Goal: Transaction & Acquisition: Purchase product/service

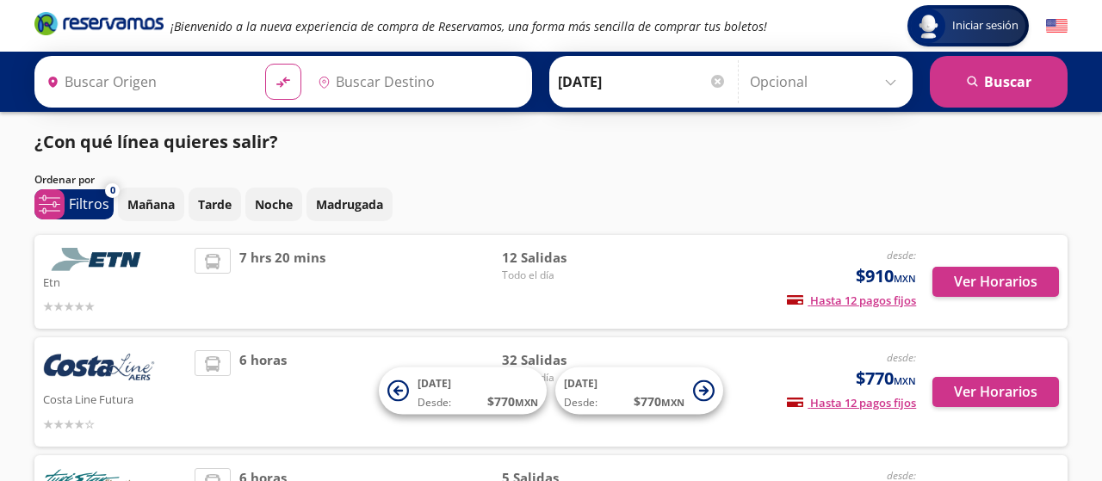
type input "[GEOGRAPHIC_DATA], [GEOGRAPHIC_DATA]"
type input "Acapulco, [GEOGRAPHIC_DATA]"
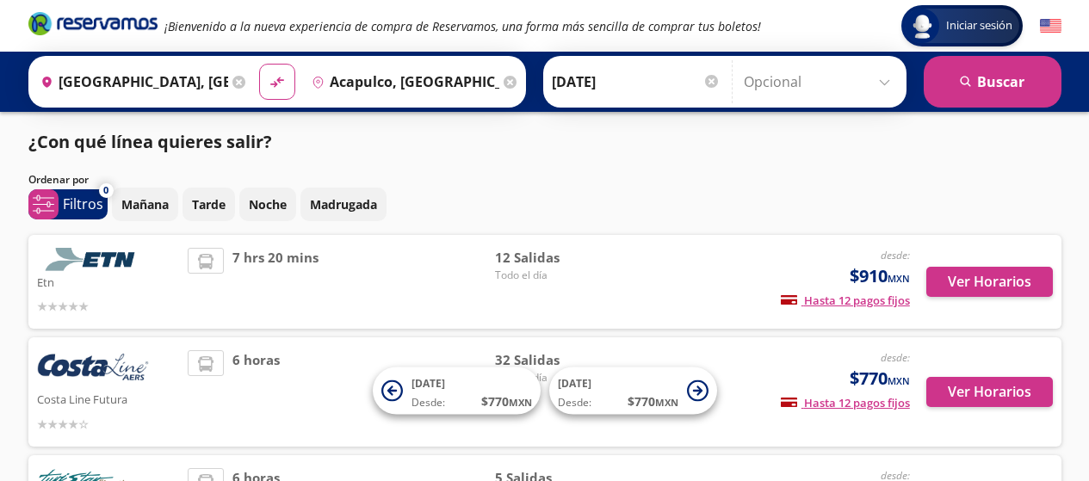
click at [128, 272] on p "Etn" at bounding box center [108, 281] width 143 height 21
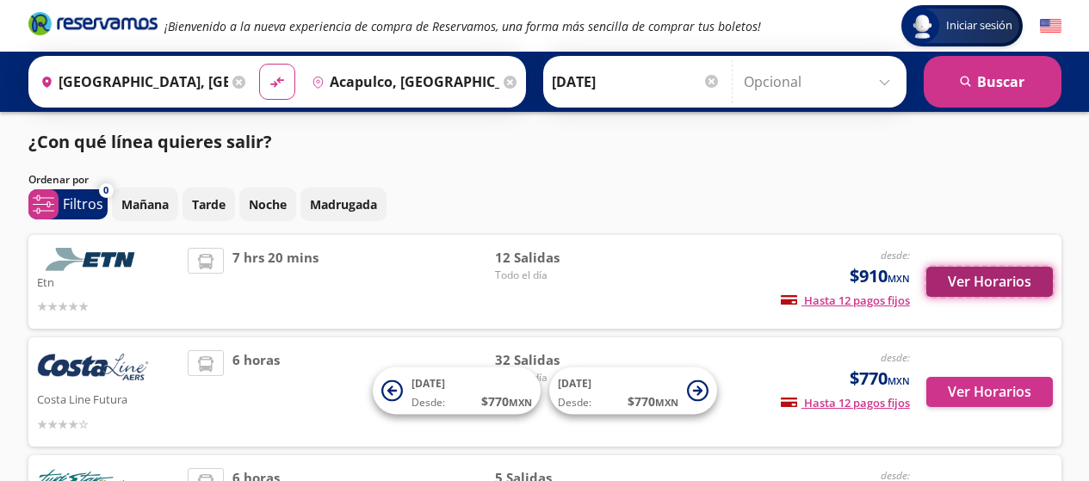
click at [957, 282] on button "Ver Horarios" at bounding box center [989, 282] width 127 height 30
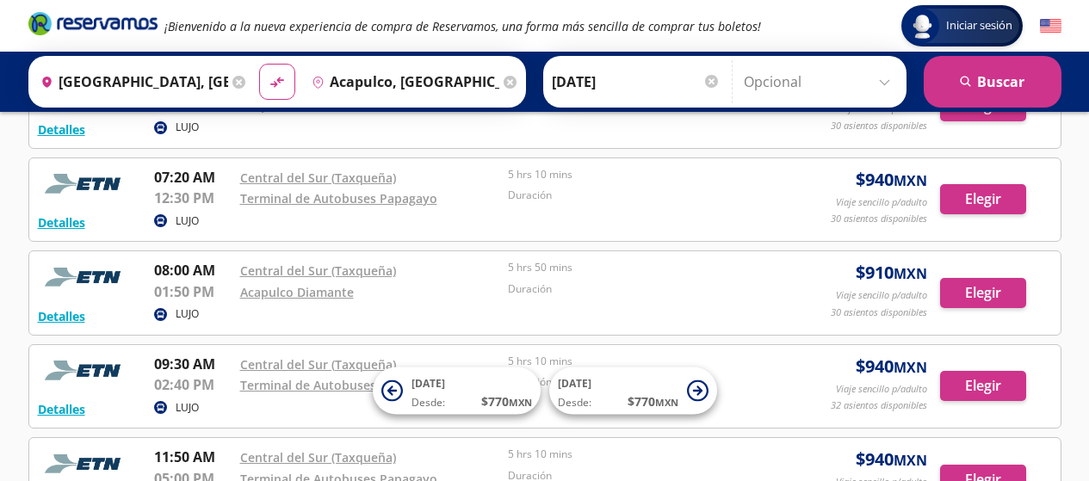
scroll to position [517, 0]
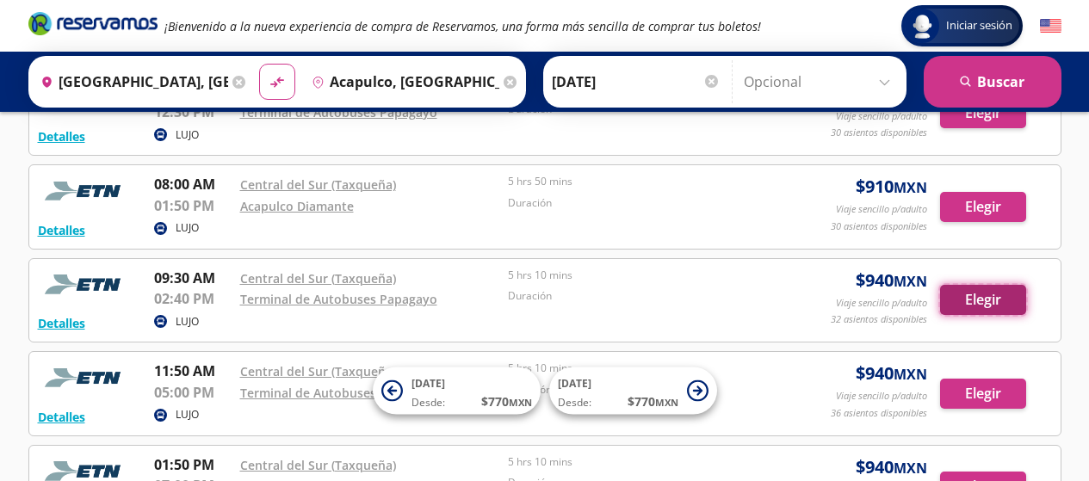
click at [985, 296] on button "Elegir" at bounding box center [983, 300] width 86 height 30
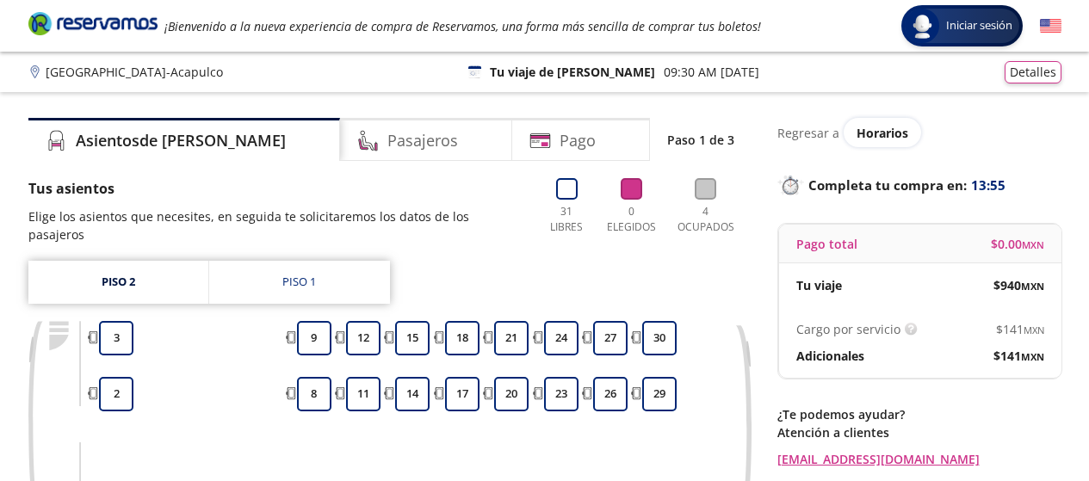
scroll to position [172, 0]
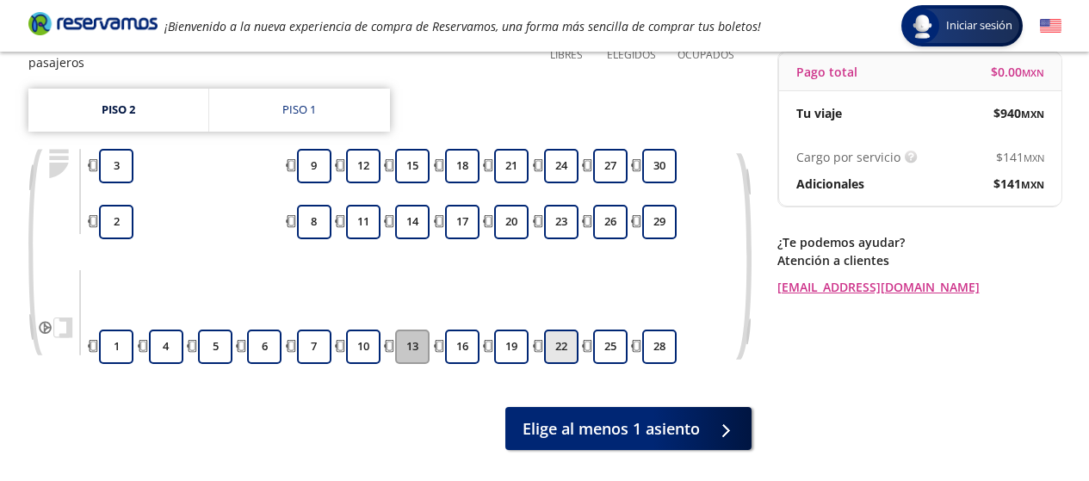
click at [567, 351] on button "22" at bounding box center [561, 347] width 34 height 34
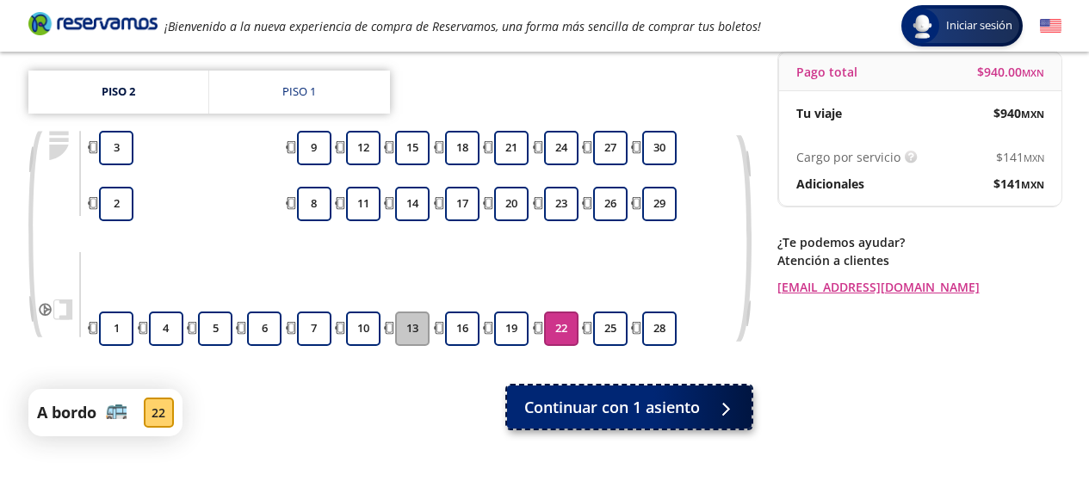
click at [655, 404] on span "Continuar con 1 asiento" at bounding box center [612, 407] width 176 height 23
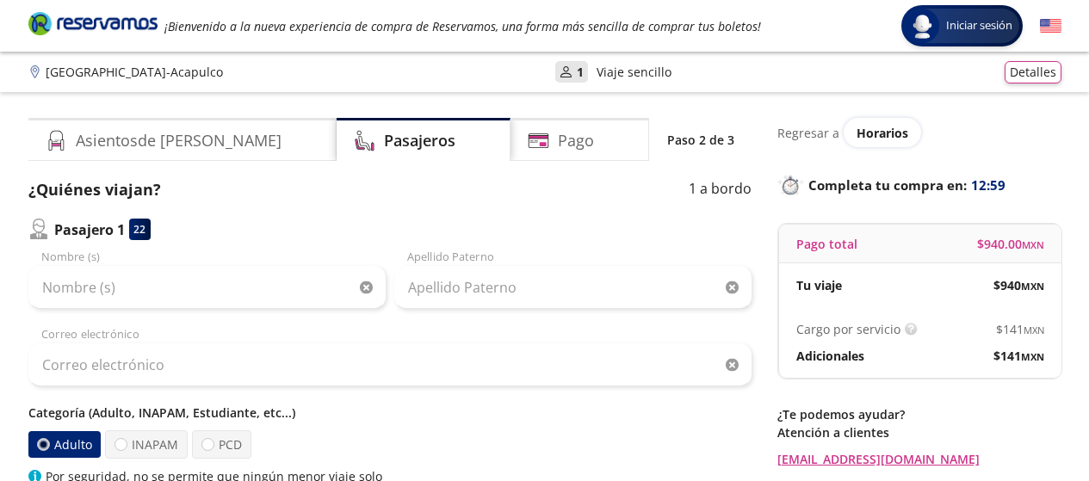
scroll to position [86, 0]
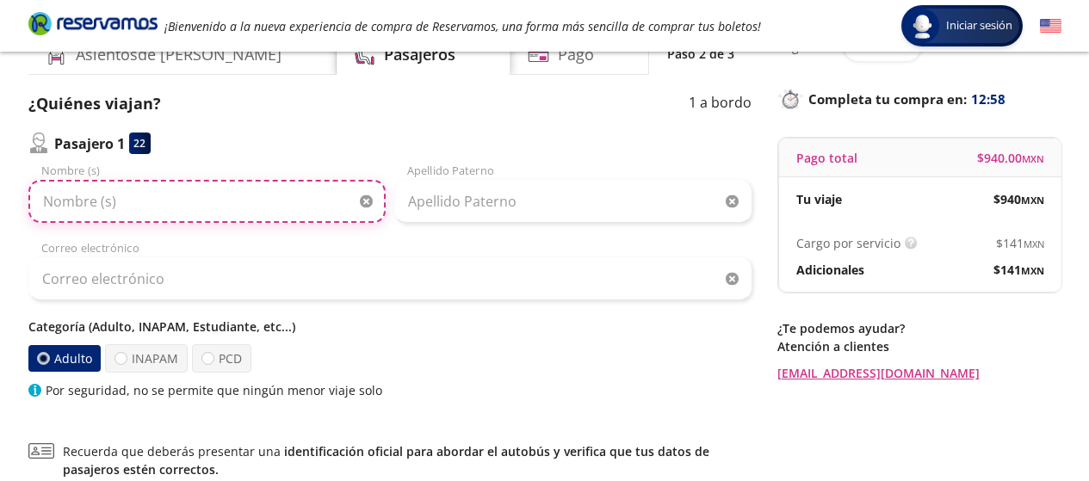
click at [151, 205] on input "Nombre (s)" at bounding box center [206, 201] width 357 height 43
click at [220, 198] on input "Nombre (s)" at bounding box center [206, 201] width 357 height 43
type input "d"
type input "[PERSON_NAME]"
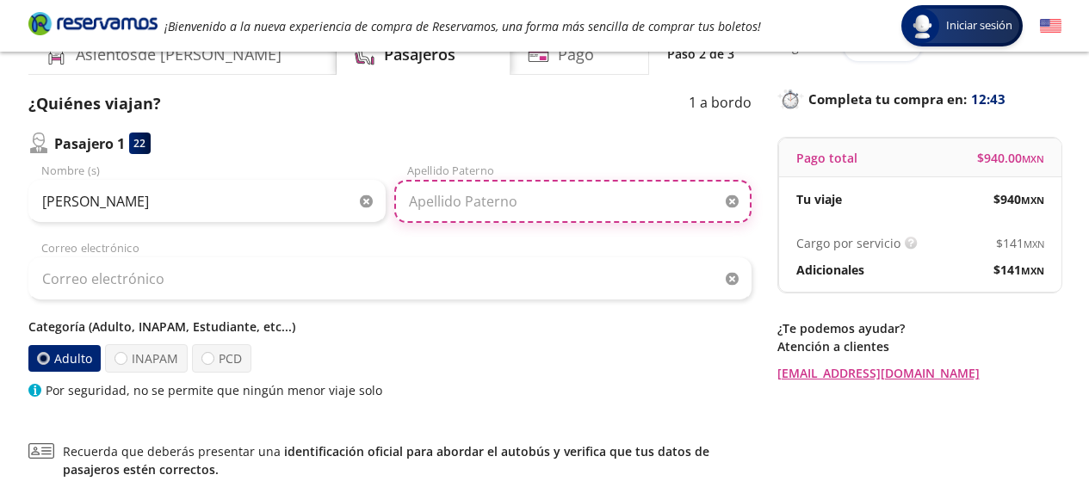
click at [523, 191] on input "Apellido Paterno" at bounding box center [572, 201] width 357 height 43
type input "[PERSON_NAME]"
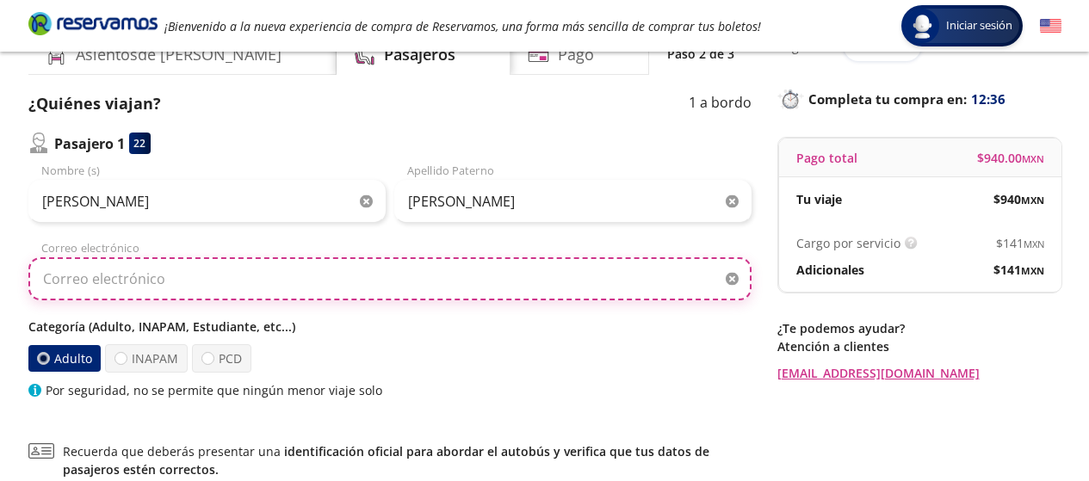
click at [285, 281] on input "Correo electrónico" at bounding box center [389, 278] width 723 height 43
type input "D"
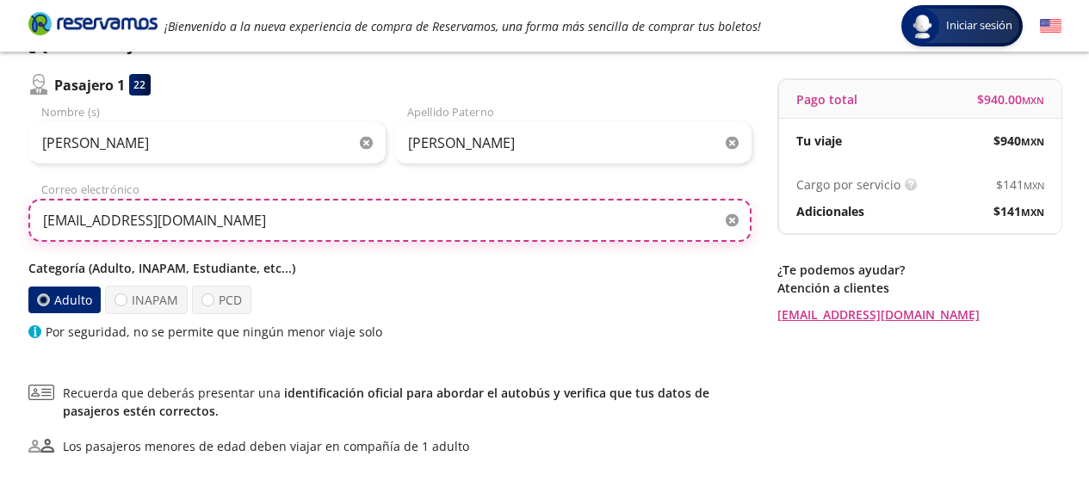
scroll to position [59, 0]
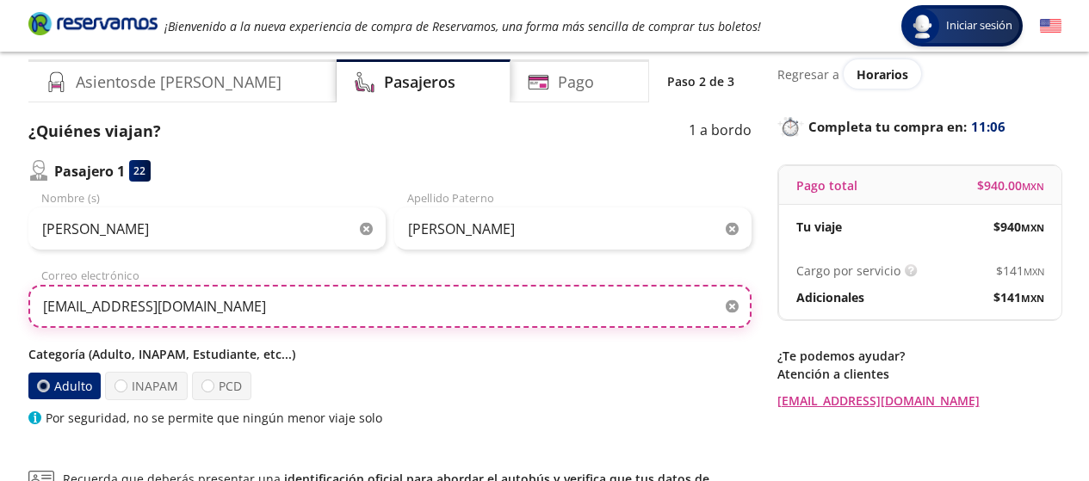
type input "[EMAIL_ADDRESS][DOMAIN_NAME]"
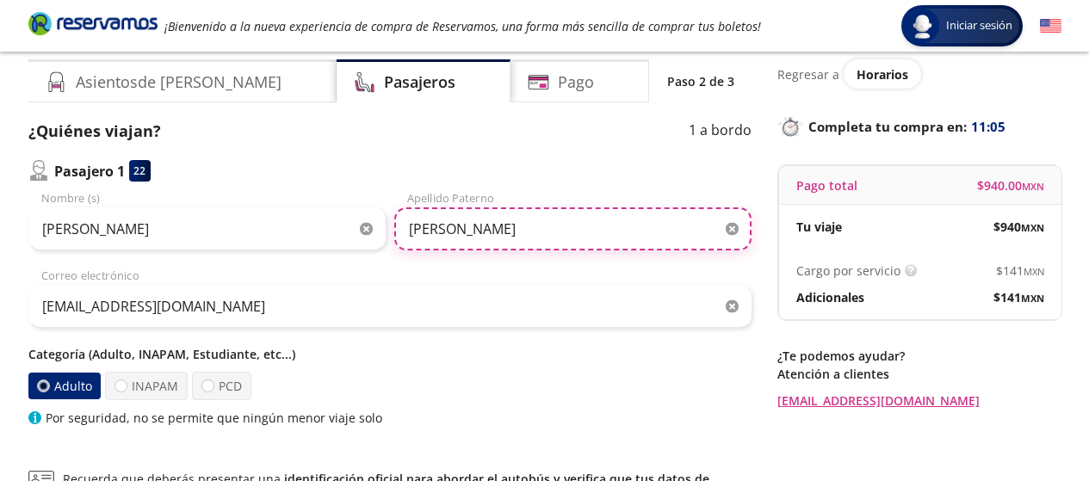
drag, startPoint x: 583, startPoint y: 222, endPoint x: 468, endPoint y: 248, distance: 118.2
click at [468, 248] on input "[PERSON_NAME]" at bounding box center [572, 228] width 357 height 43
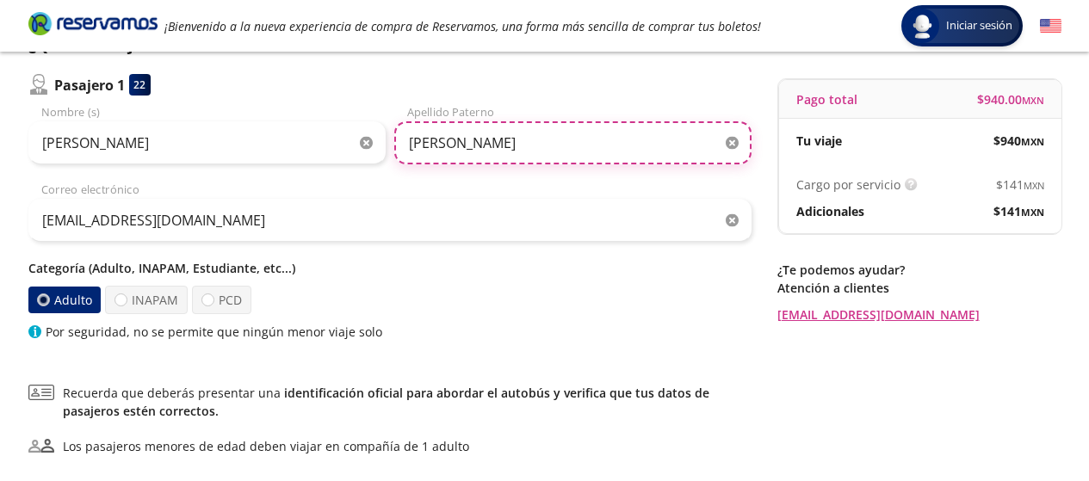
scroll to position [231, 0]
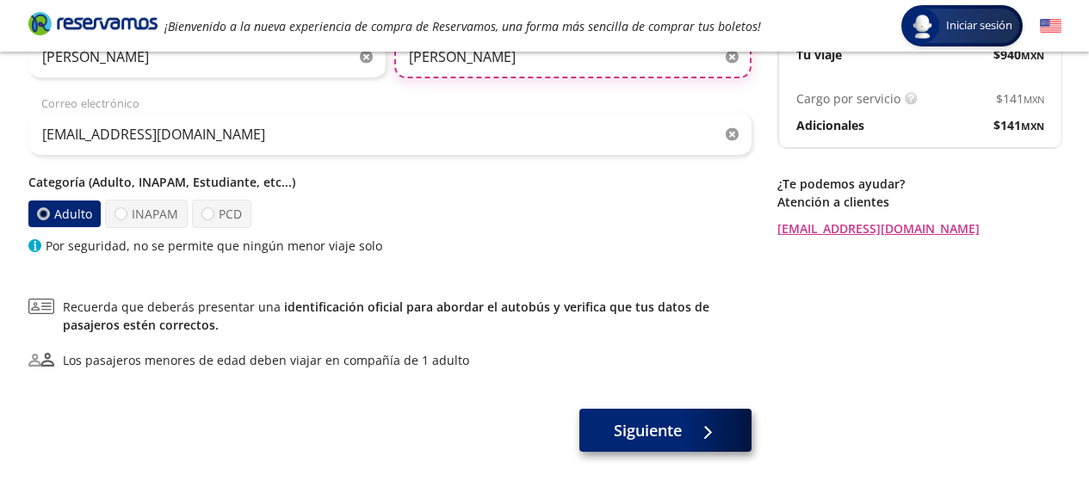
type input "[PERSON_NAME]"
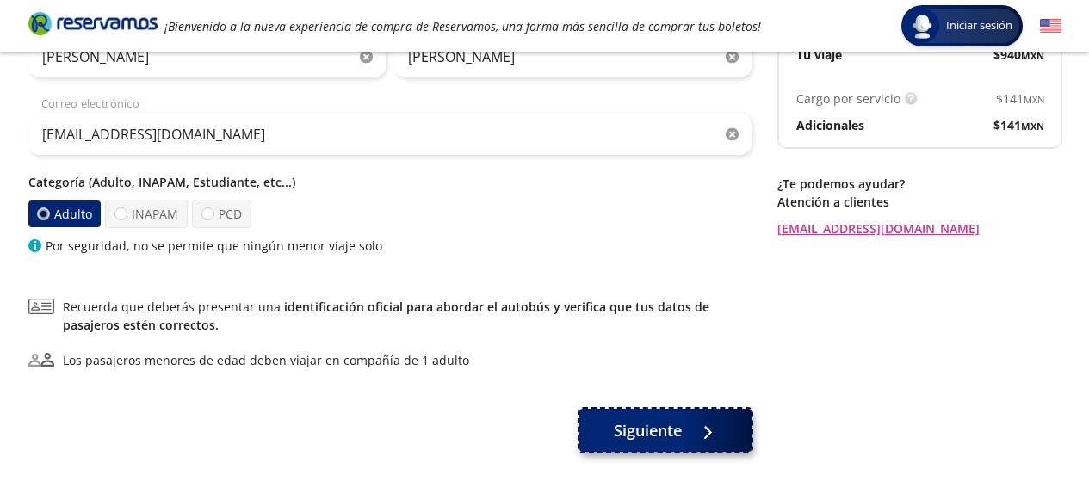
click at [652, 431] on span "Siguiente" at bounding box center [648, 430] width 68 height 23
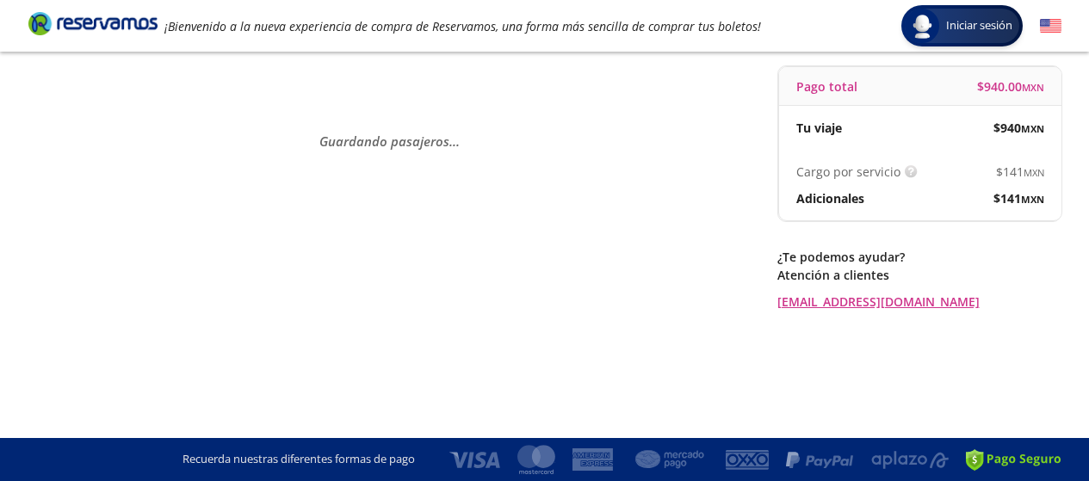
scroll to position [0, 0]
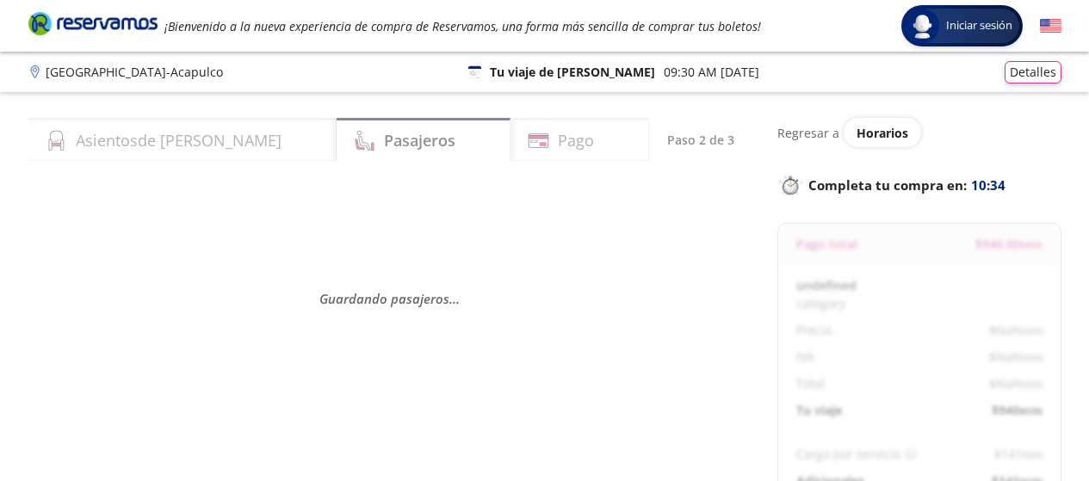
select select "MX"
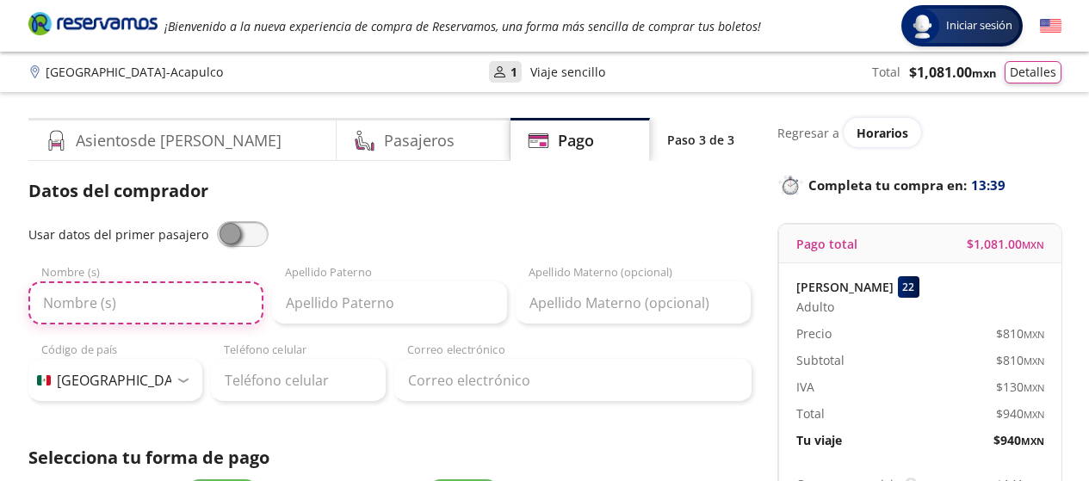
click at [200, 308] on input "Nombre (s)" at bounding box center [145, 303] width 235 height 43
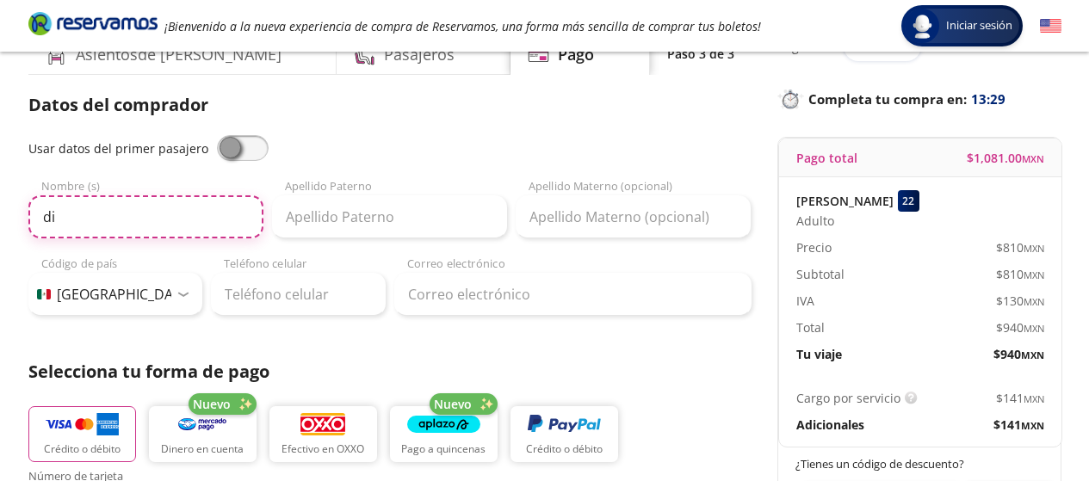
type input "d"
type input "[PERSON_NAME]"
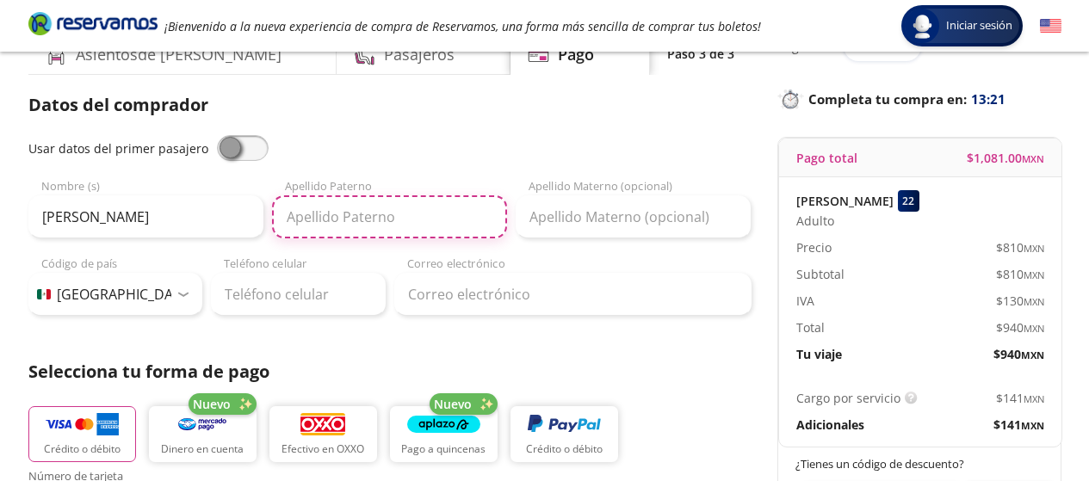
click at [442, 214] on input "Apellido Paterno" at bounding box center [389, 216] width 235 height 43
type input "[PERSON_NAME]"
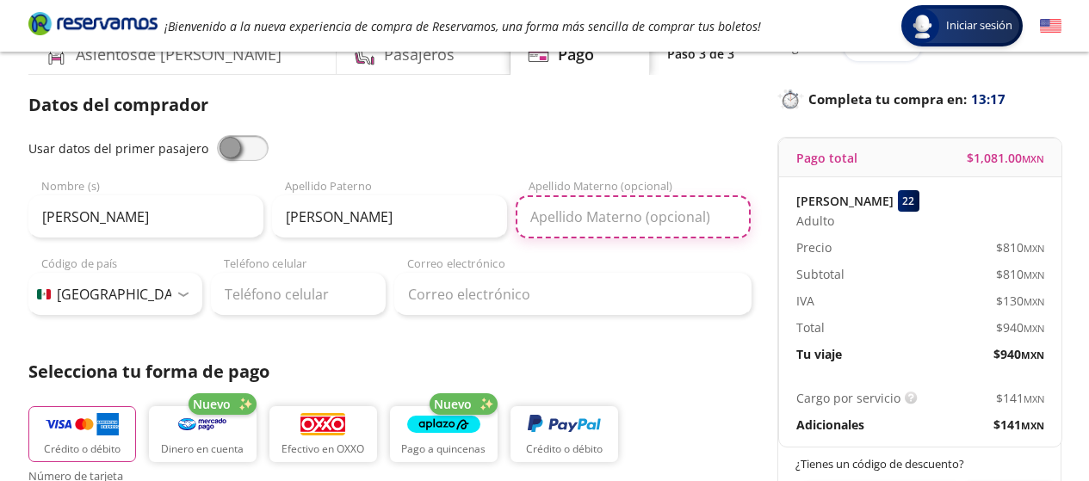
click at [544, 220] on input "Apellido Materno (opcional)" at bounding box center [633, 216] width 235 height 43
type input "[PERSON_NAME]"
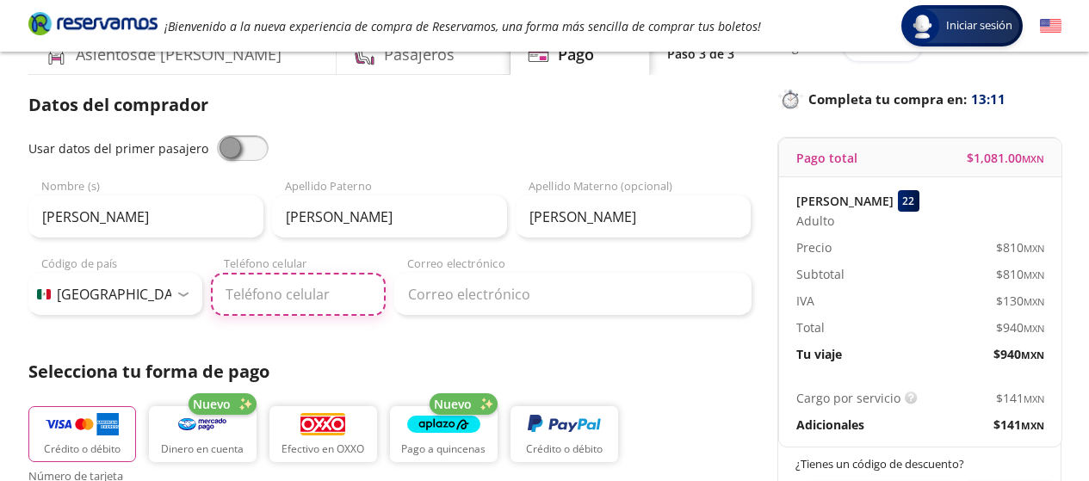
click at [254, 304] on input "Teléfono celular" at bounding box center [298, 294] width 175 height 43
type input "55 1451 2612"
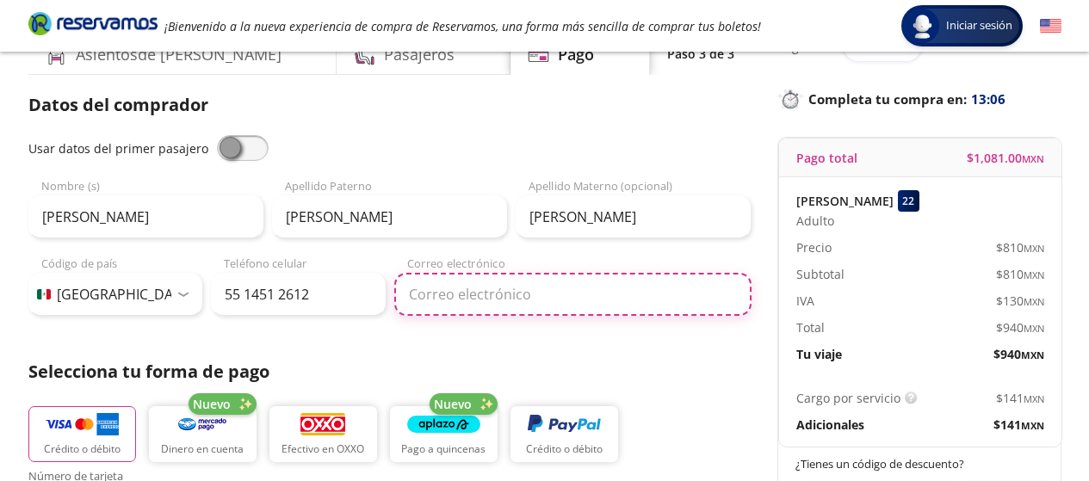
click at [477, 300] on input "Correo electrónico" at bounding box center [572, 294] width 357 height 43
type input "[EMAIL_ADDRESS][DOMAIN_NAME]"
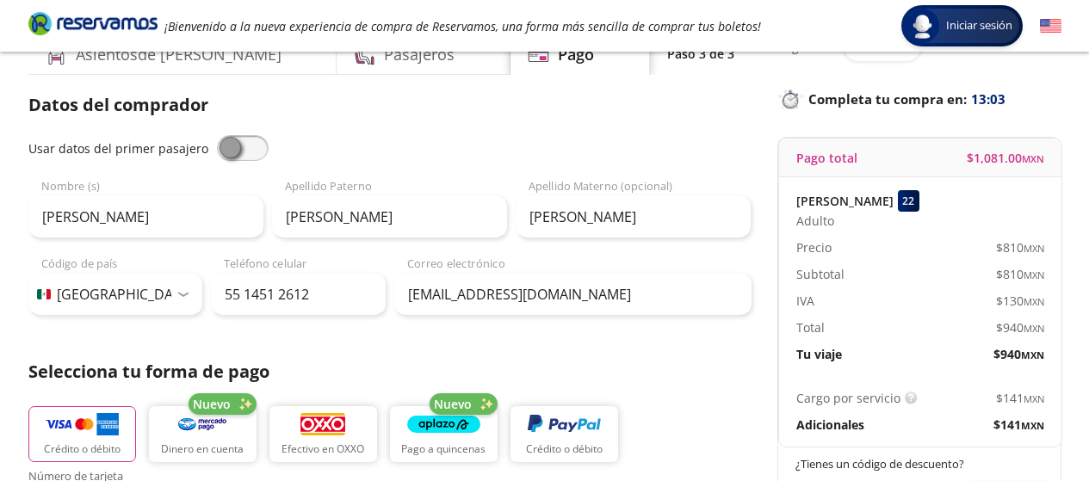
click at [691, 408] on div "Crédito o débito Nuevo Dinero en cuenta Efectivo en OXXO Nuevo Pago a quincenas…" at bounding box center [389, 431] width 723 height 77
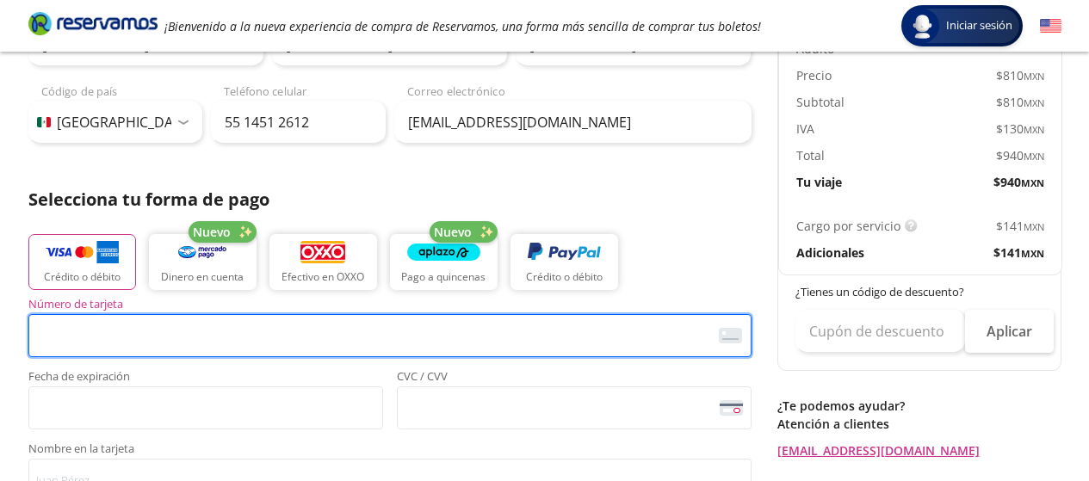
scroll to position [344, 0]
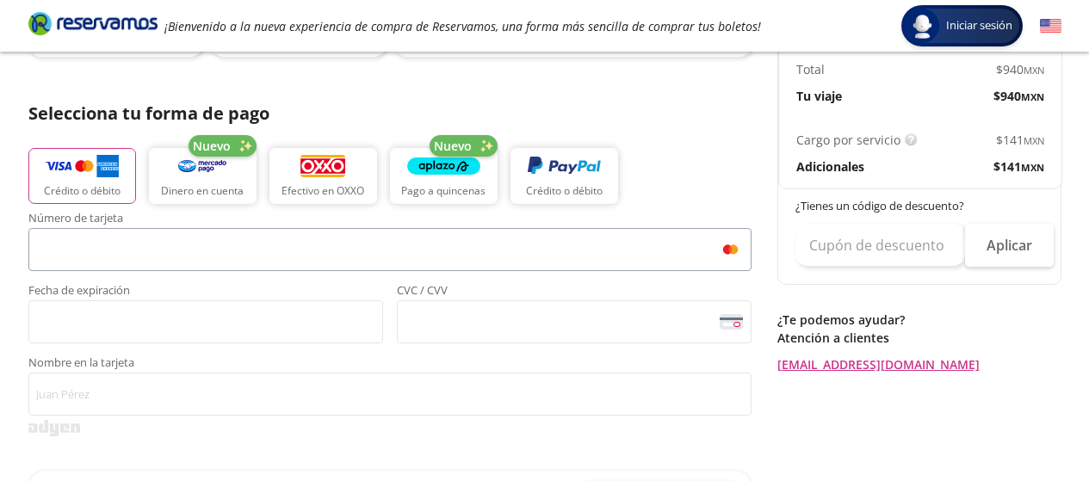
click at [284, 340] on span "<p>Your browser does not support iframes.</p>" at bounding box center [205, 321] width 355 height 43
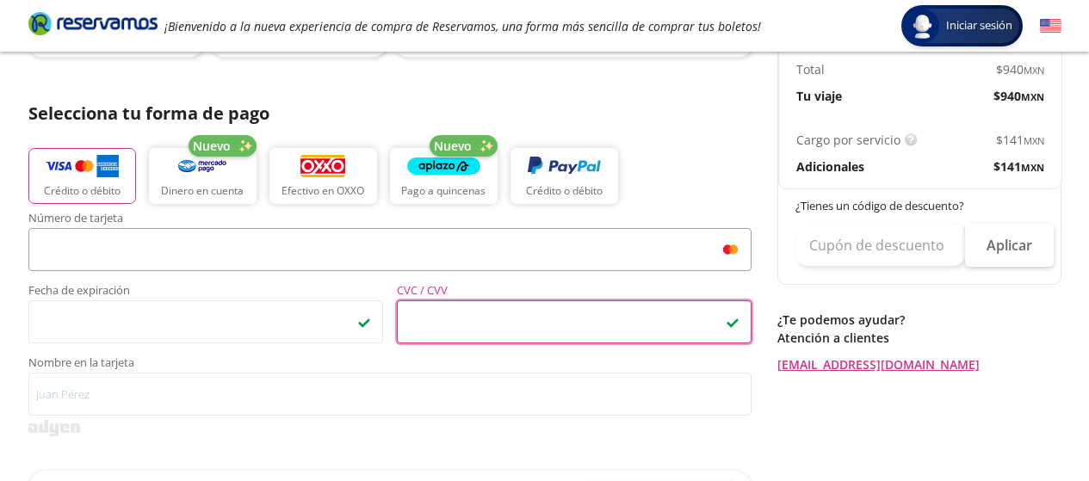
scroll to position [430, 0]
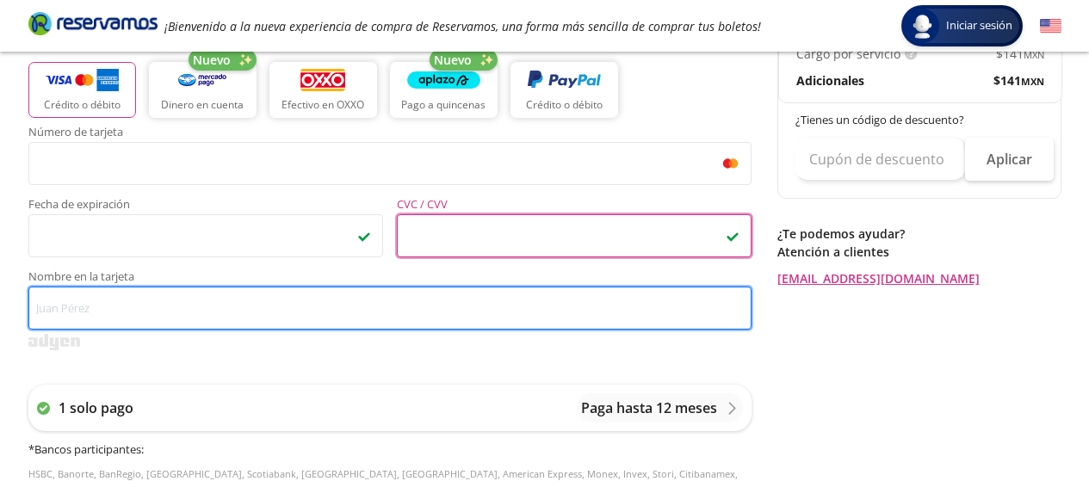
click at [302, 319] on input "Nombre en la tarjeta" at bounding box center [389, 308] width 723 height 43
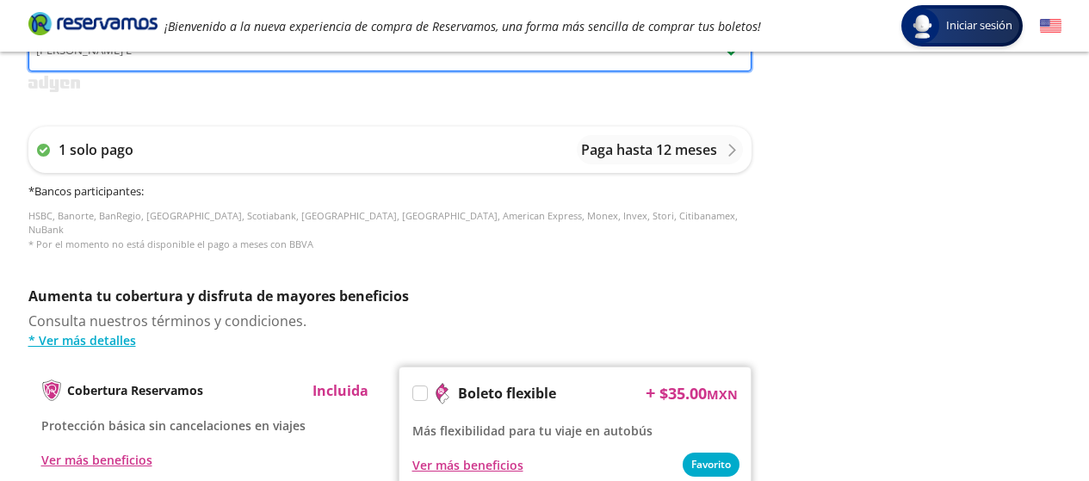
scroll to position [932, 0]
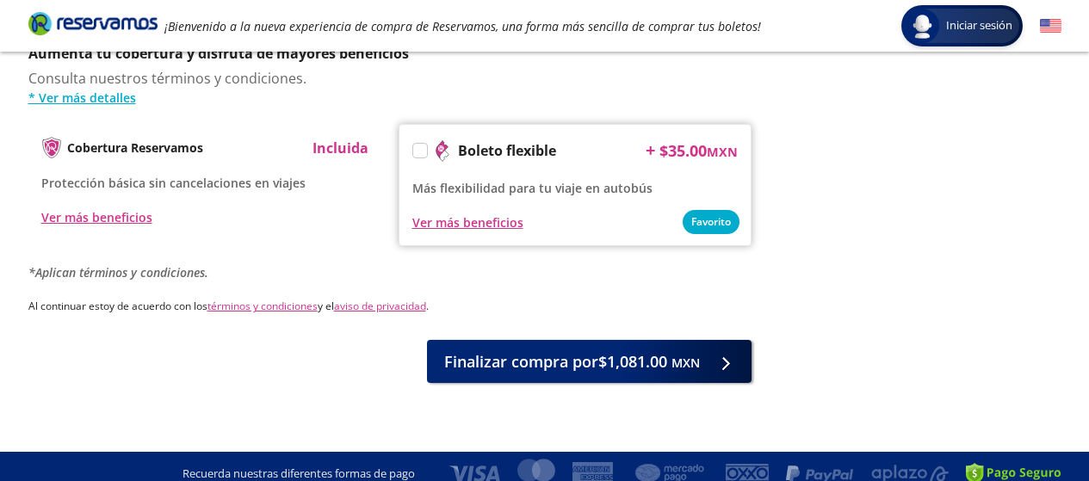
type input "[PERSON_NAME] E"
click at [421, 144] on label at bounding box center [420, 151] width 14 height 14
click at [421, 148] on input "Boleto flexible" at bounding box center [418, 153] width 11 height 11
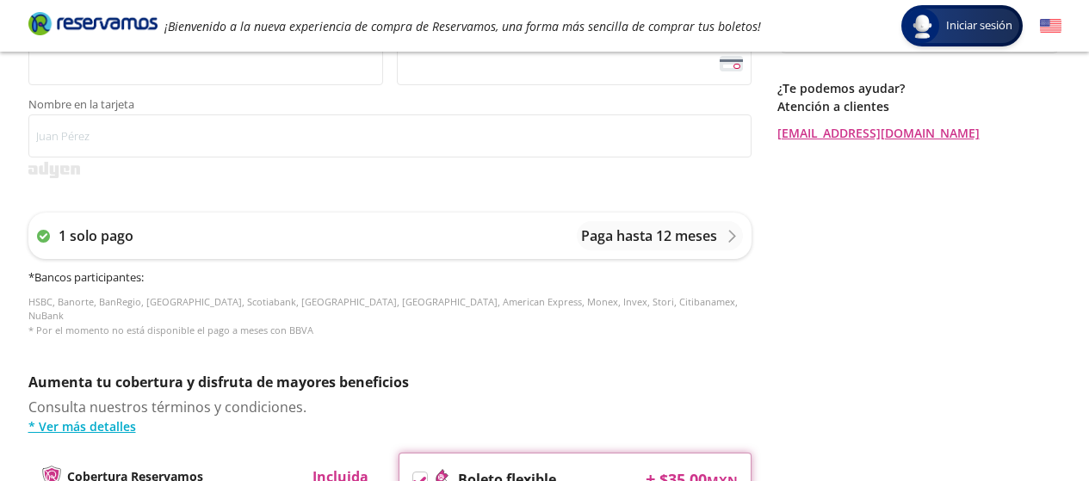
scroll to position [344, 0]
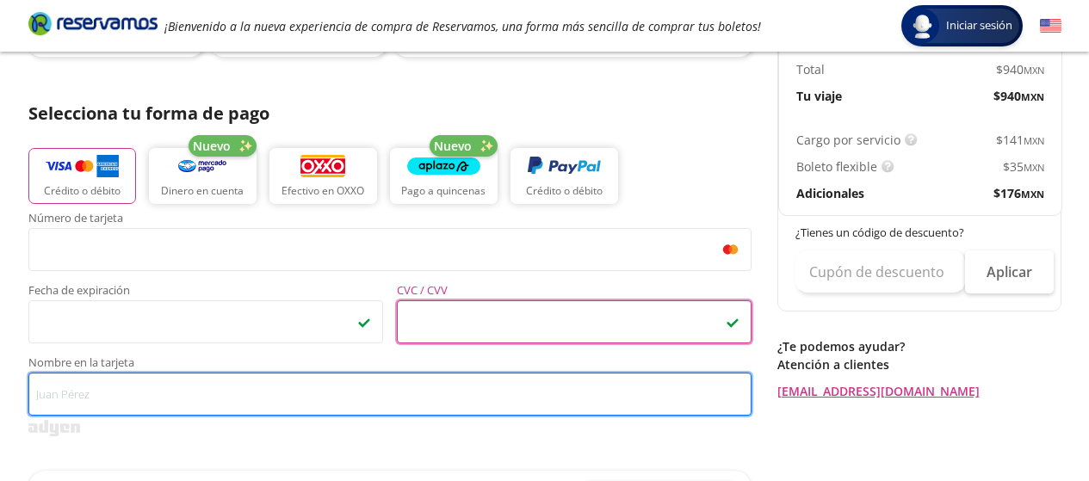
click at [231, 400] on input "Nombre en la tarjeta" at bounding box center [389, 394] width 723 height 43
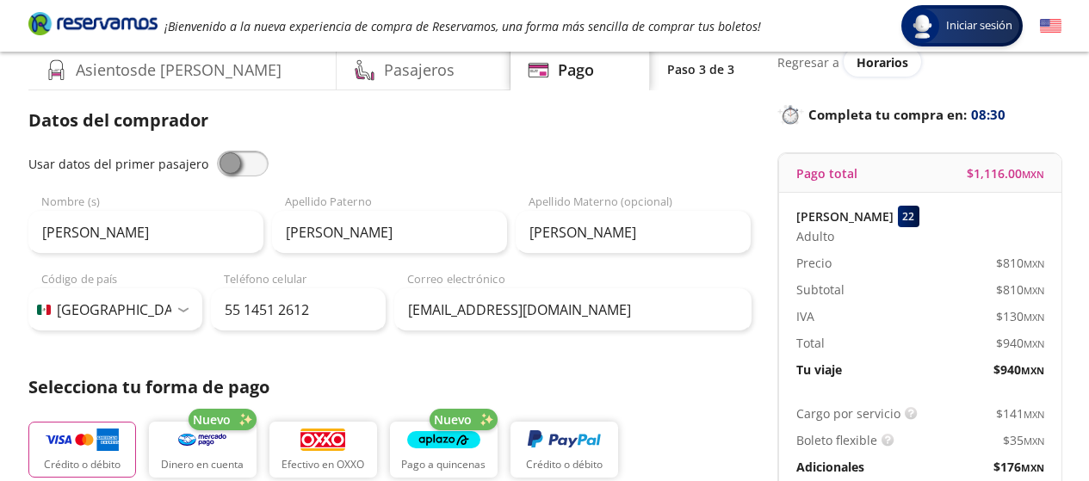
scroll to position [0, 0]
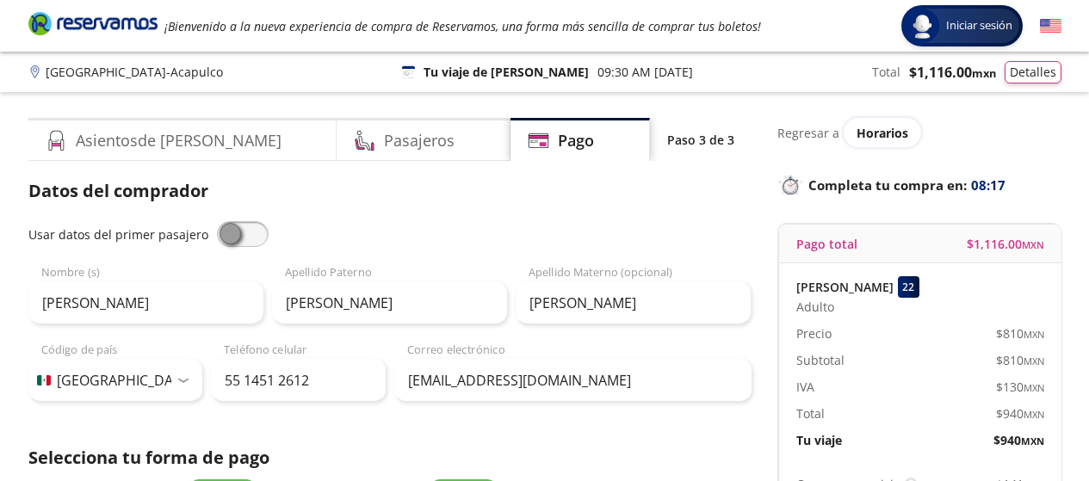
type input "[PERSON_NAME] E"
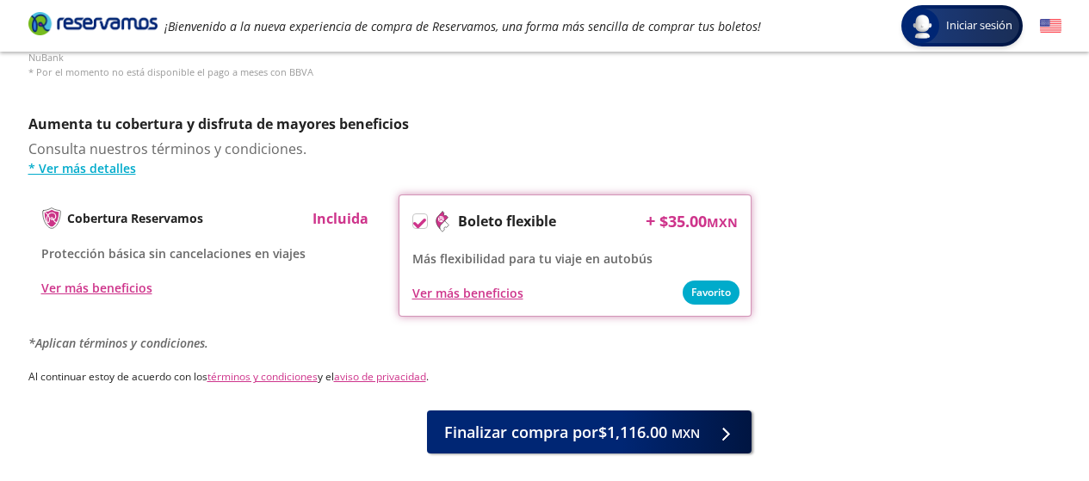
scroll to position [932, 0]
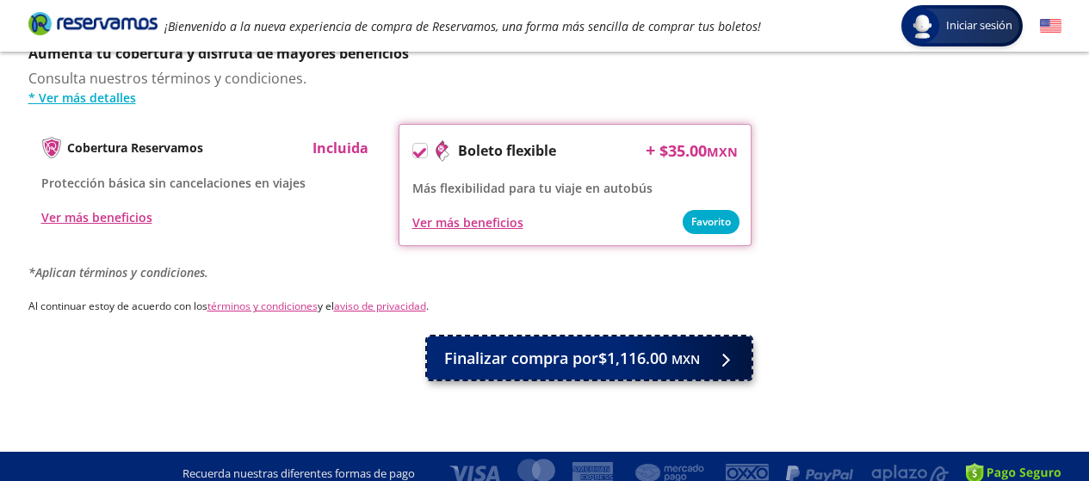
click at [621, 347] on span "Finalizar compra por $1,116.00 MXN" at bounding box center [572, 358] width 256 height 23
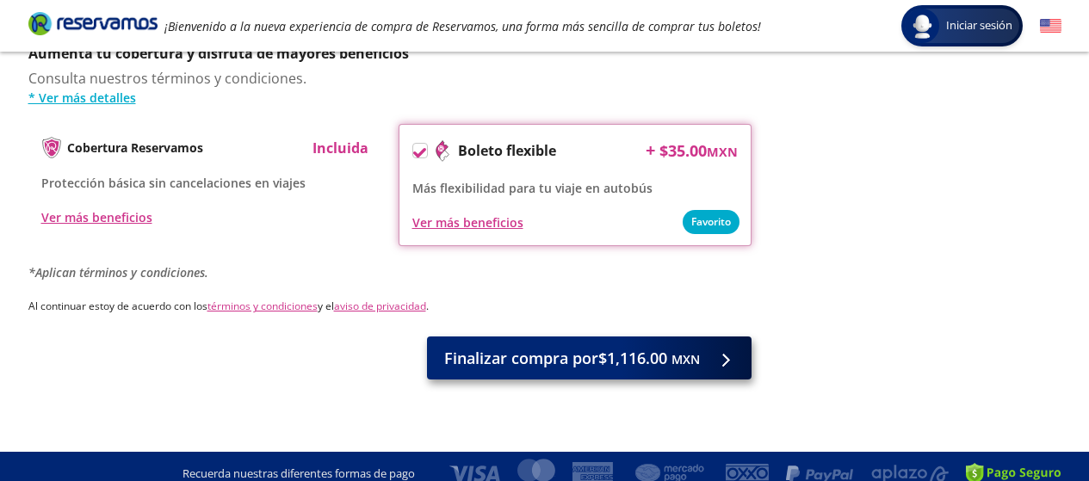
scroll to position [0, 0]
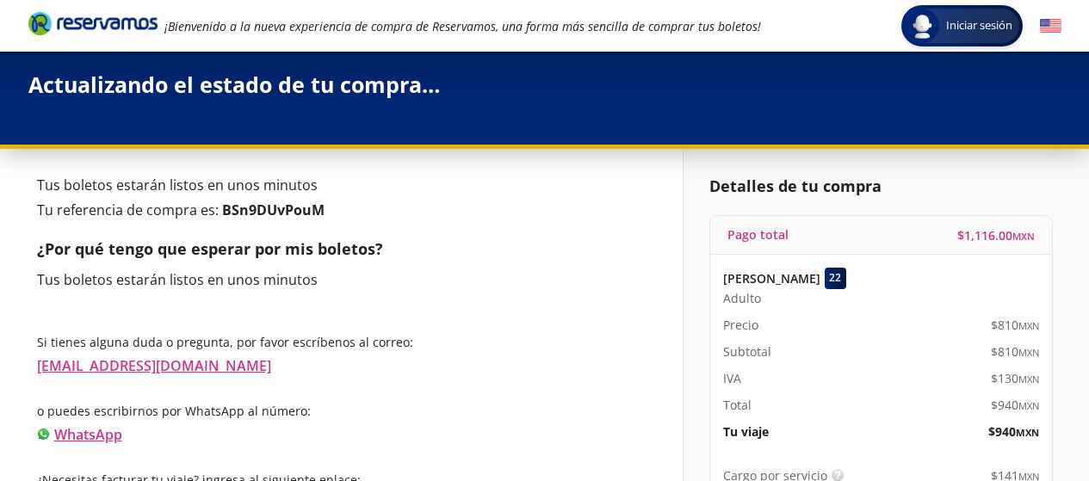
scroll to position [86, 0]
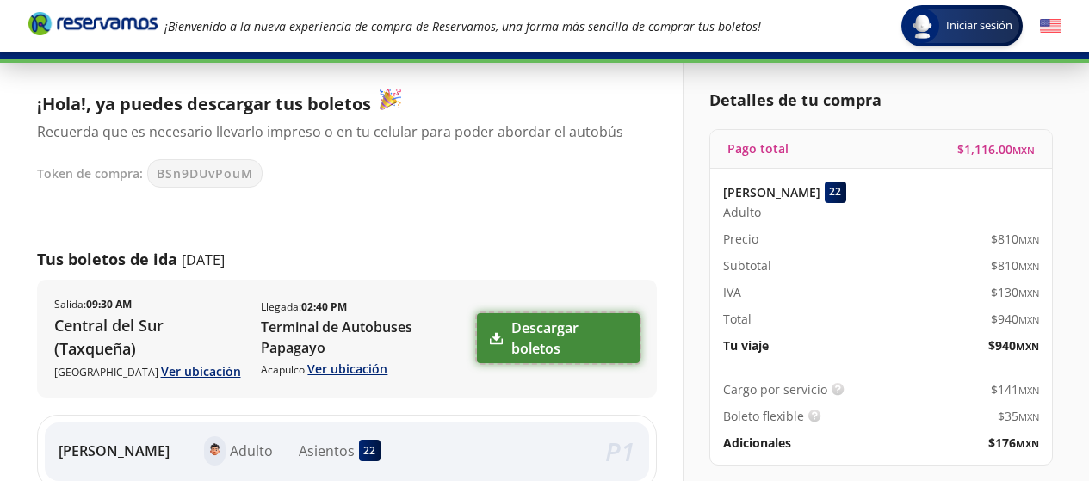
click at [539, 329] on link "Descargar boletos" at bounding box center [558, 338] width 163 height 50
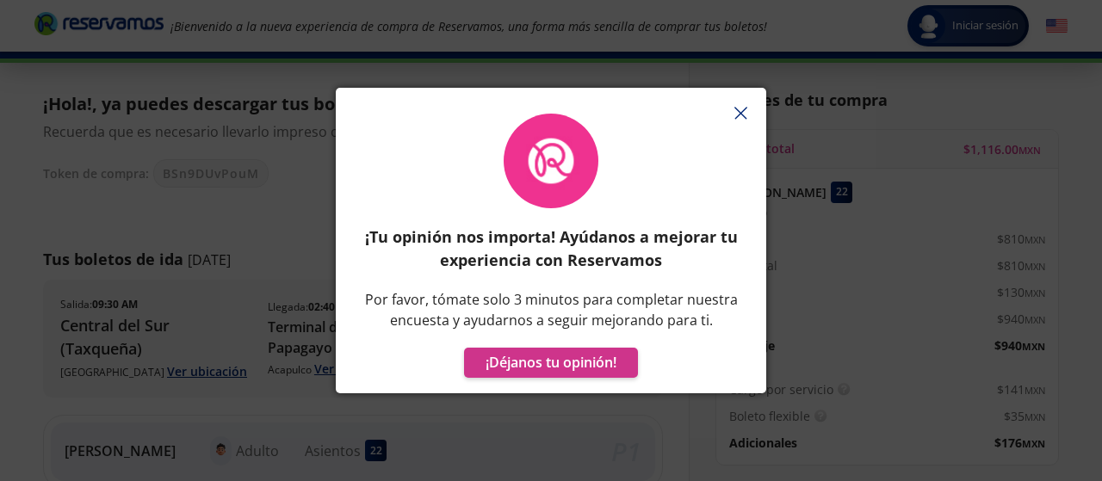
click at [734, 110] on icon "button" at bounding box center [740, 113] width 13 height 13
